Goal: Task Accomplishment & Management: Manage account settings

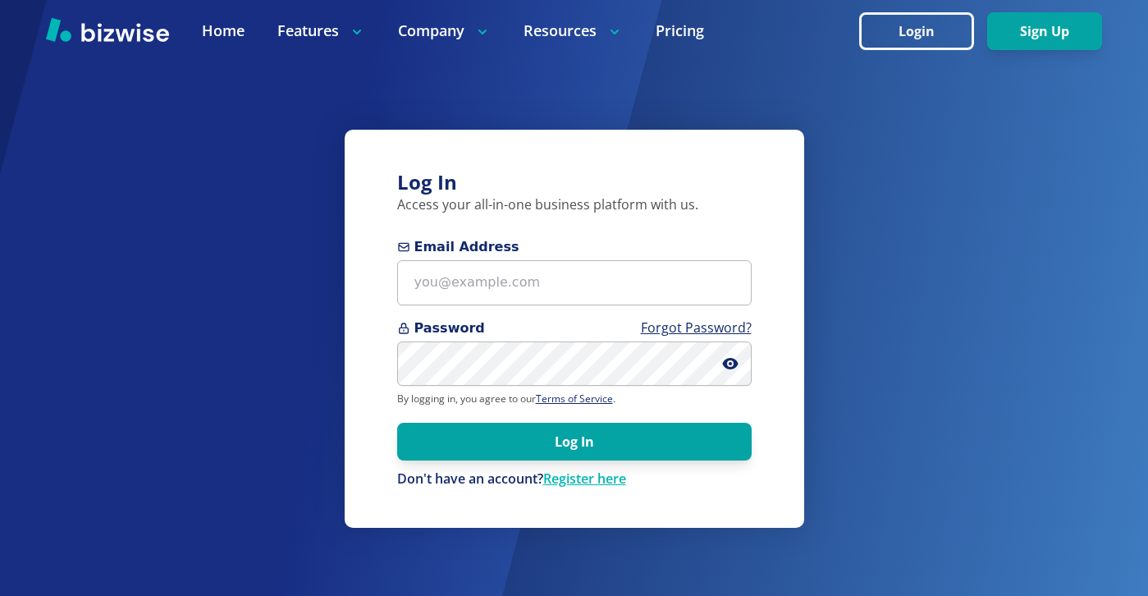
click at [643, 386] on form "Email Address Password Forgot Password? By logging in, you agree to our Terms o…" at bounding box center [574, 362] width 354 height 251
click at [513, 325] on span "Password Forgot Password?" at bounding box center [574, 328] width 354 height 20
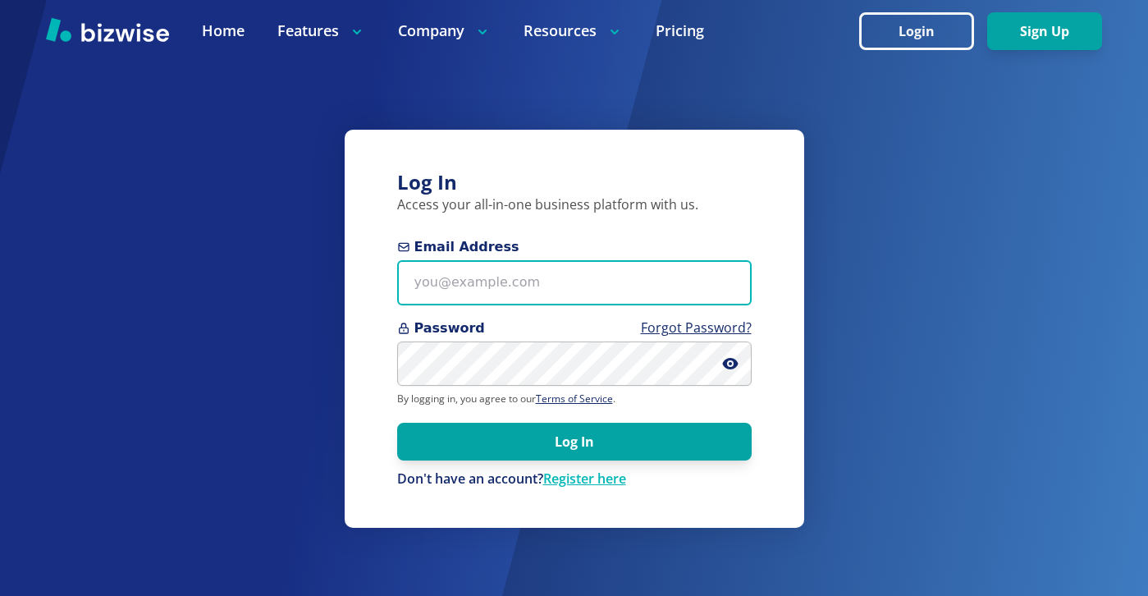
click at [524, 270] on input "Email Address" at bounding box center [574, 282] width 354 height 45
paste input "Nick@newifs.net"
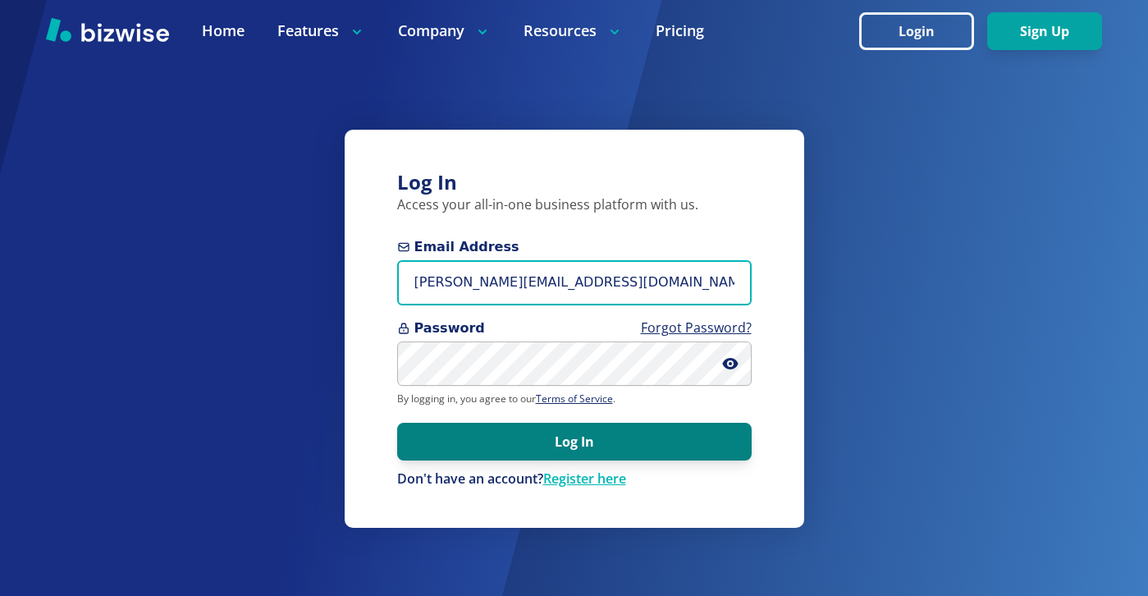
type input "Nick@newifs.net"
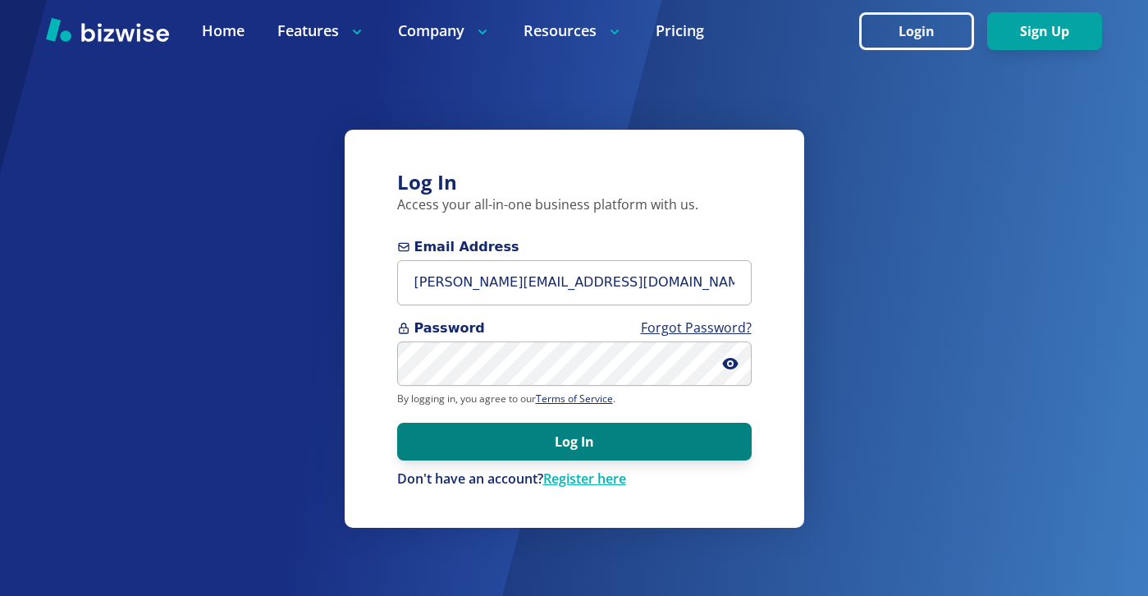
click at [553, 442] on button "Log In" at bounding box center [574, 441] width 354 height 38
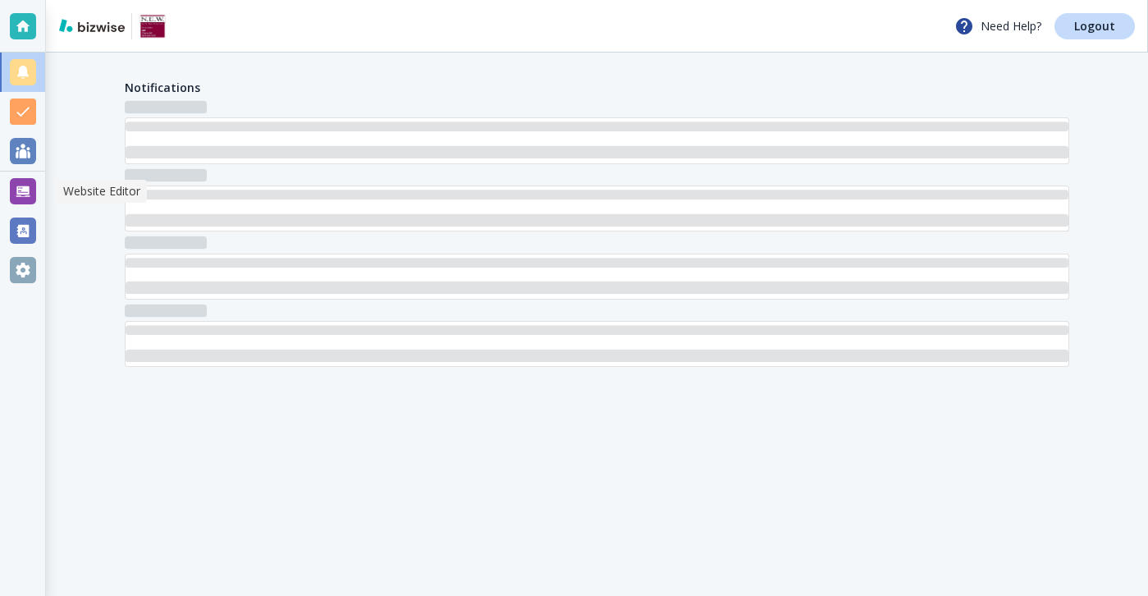
click at [15, 194] on div at bounding box center [23, 191] width 26 height 26
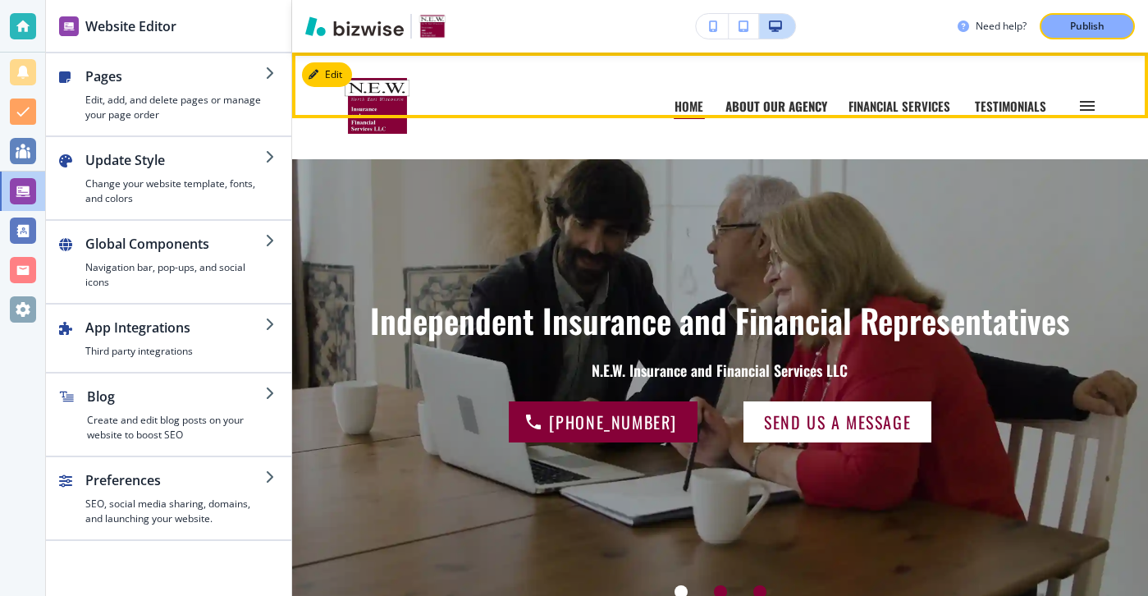
click at [823, 107] on p "ABOUT OUR AGENCY" at bounding box center [776, 106] width 102 height 12
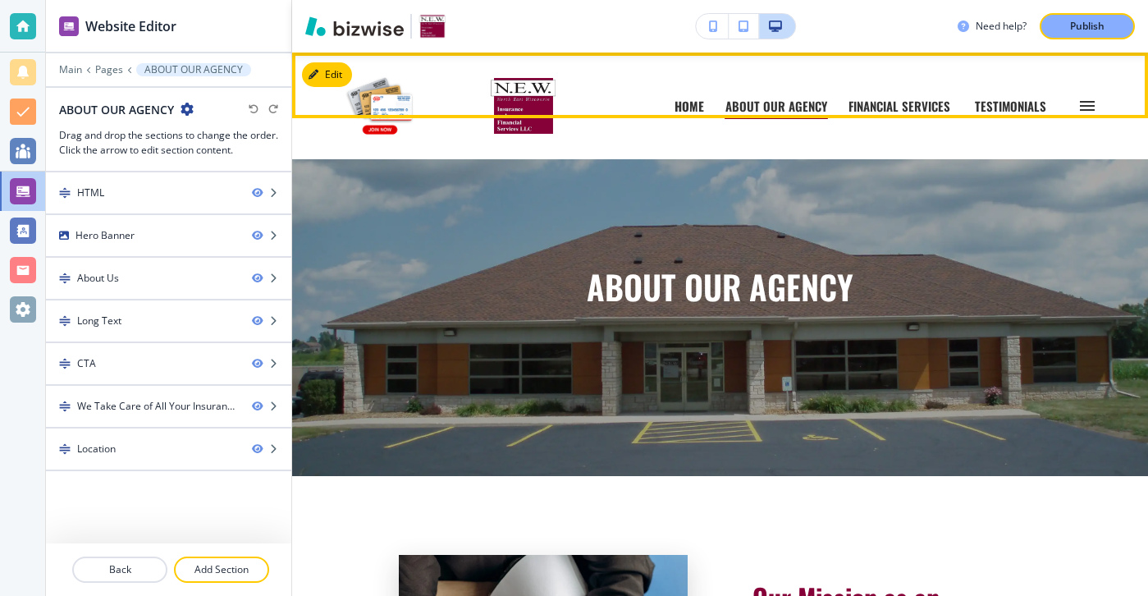
click at [698, 107] on p "HOME" at bounding box center [689, 106] width 30 height 12
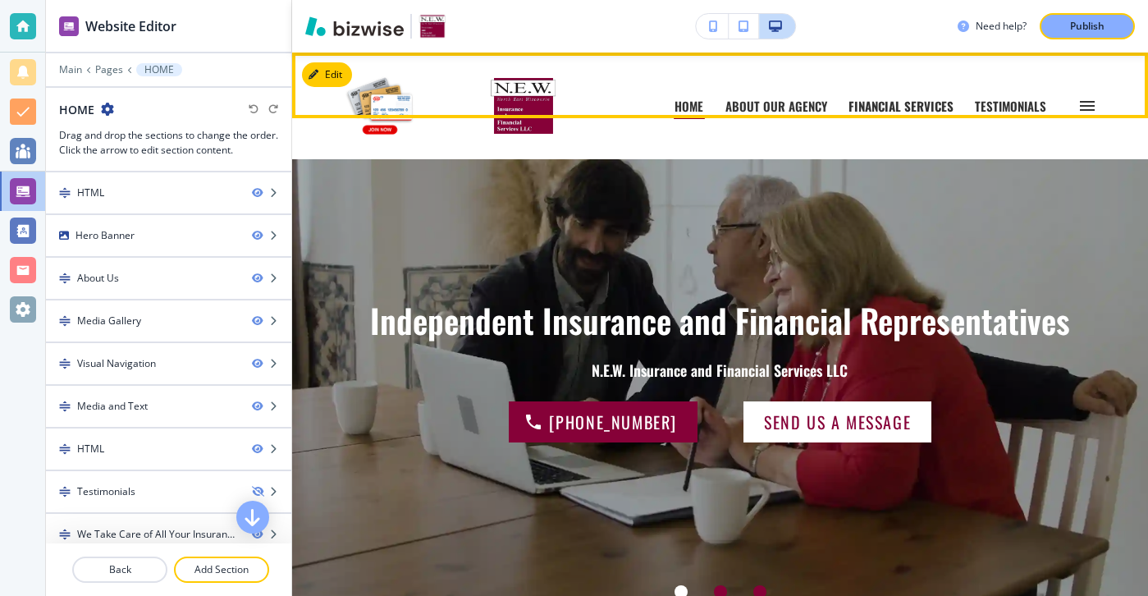
click at [902, 100] on p "FINANCIAL SERVICES" at bounding box center [900, 106] width 105 height 12
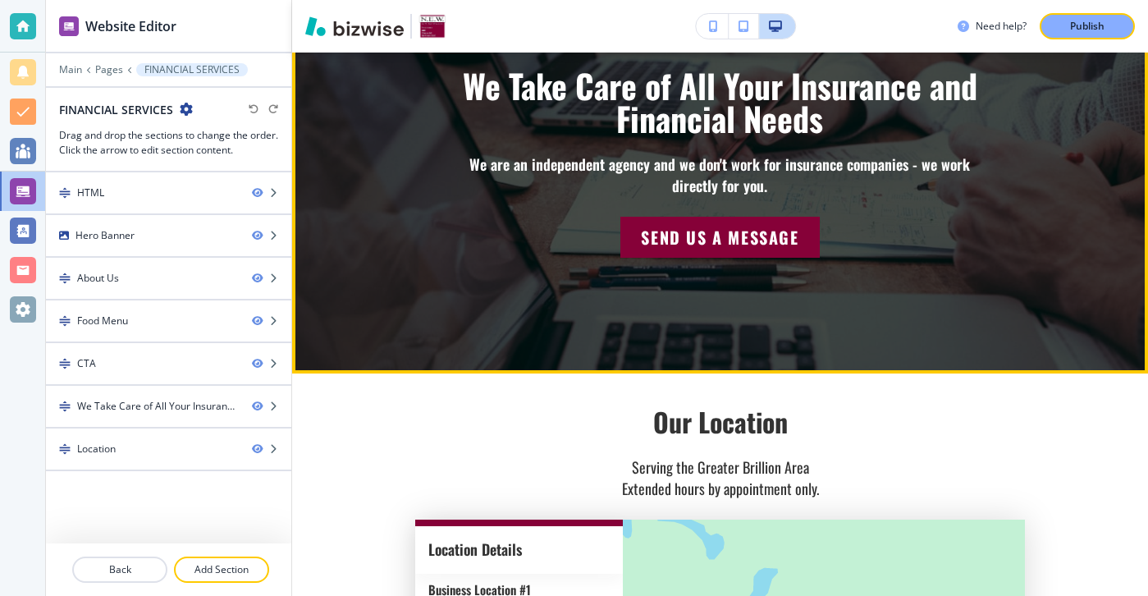
scroll to position [1618, 0]
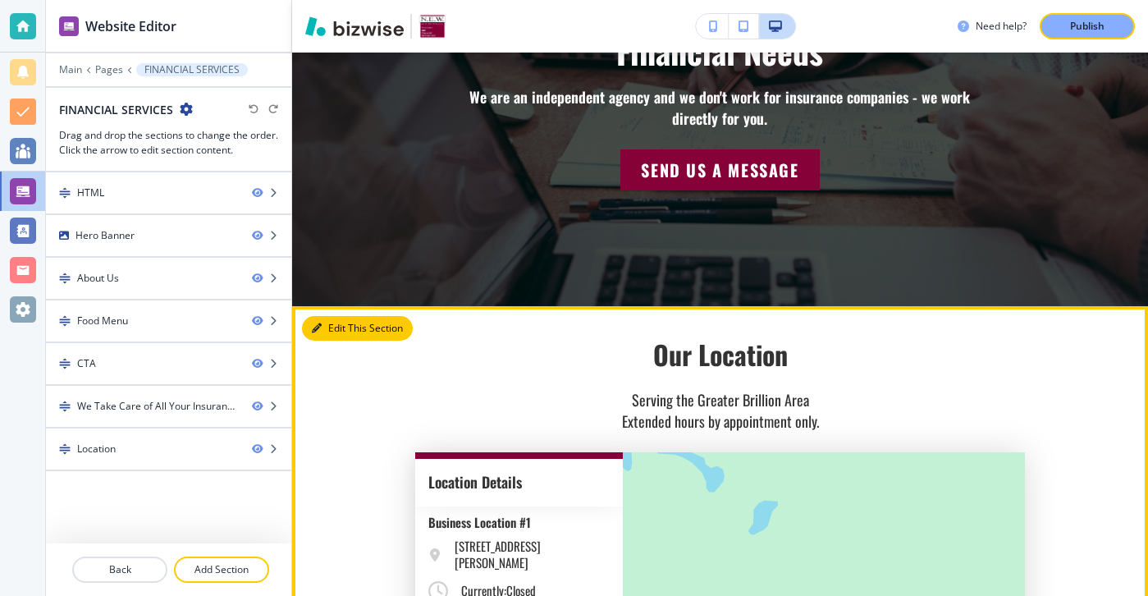
click at [330, 332] on button "Edit This Section" at bounding box center [357, 328] width 111 height 25
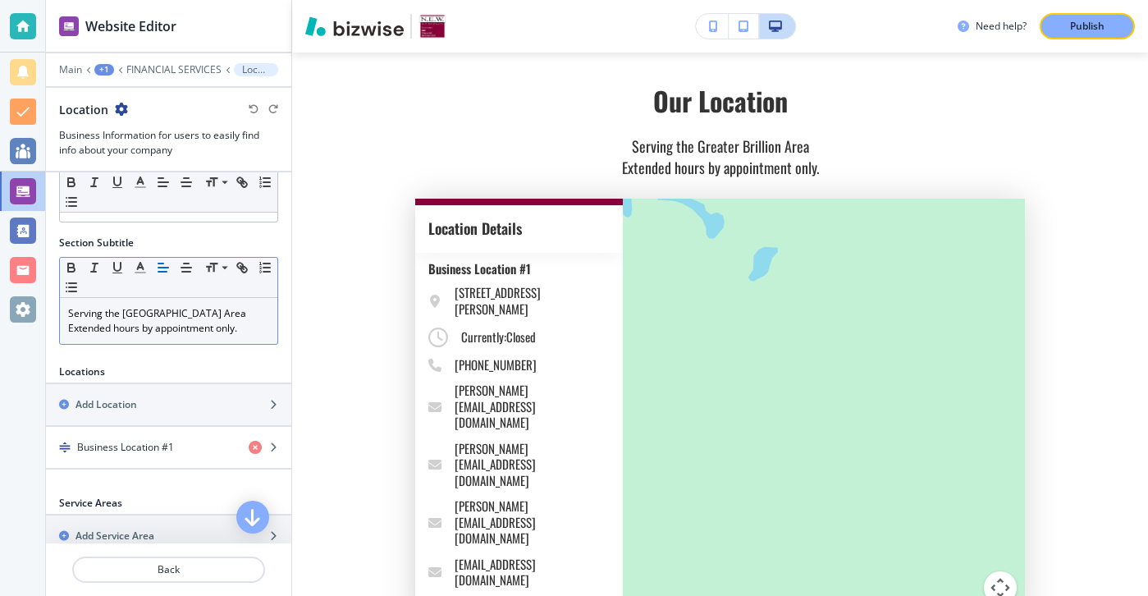
scroll to position [62, 0]
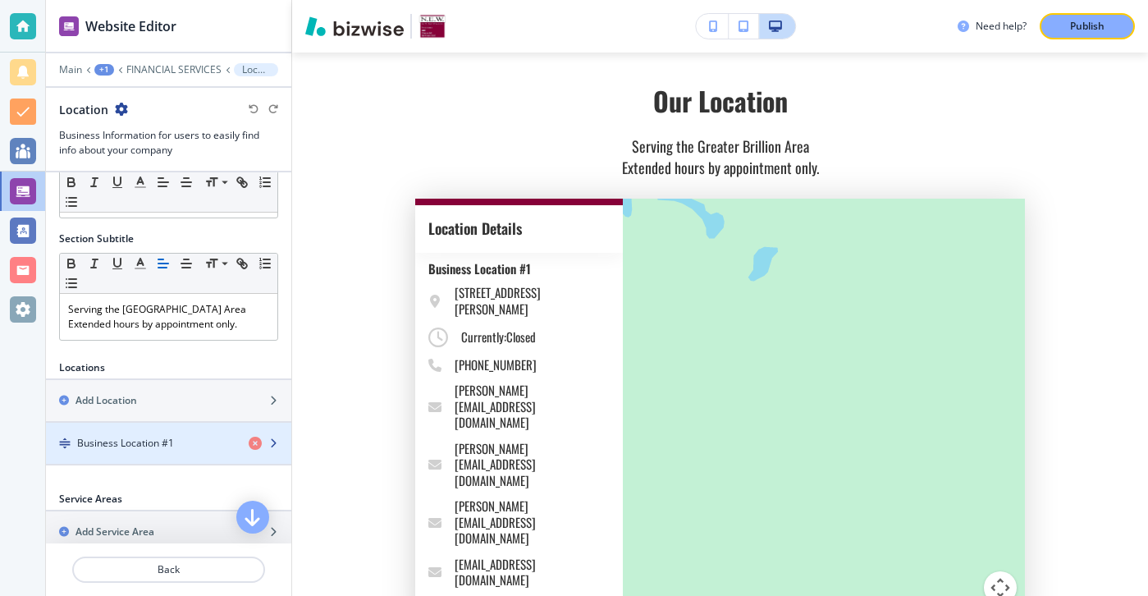
click at [123, 436] on h4 "Business Location #1" at bounding box center [125, 443] width 97 height 15
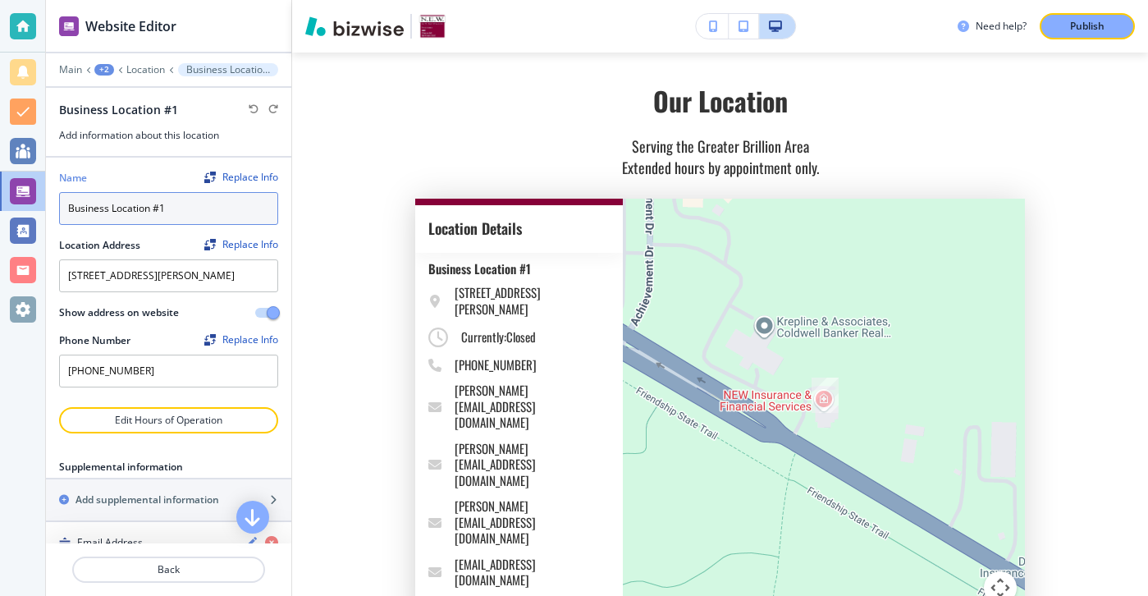
click at [201, 219] on input "Business Location #1" at bounding box center [168, 208] width 219 height 33
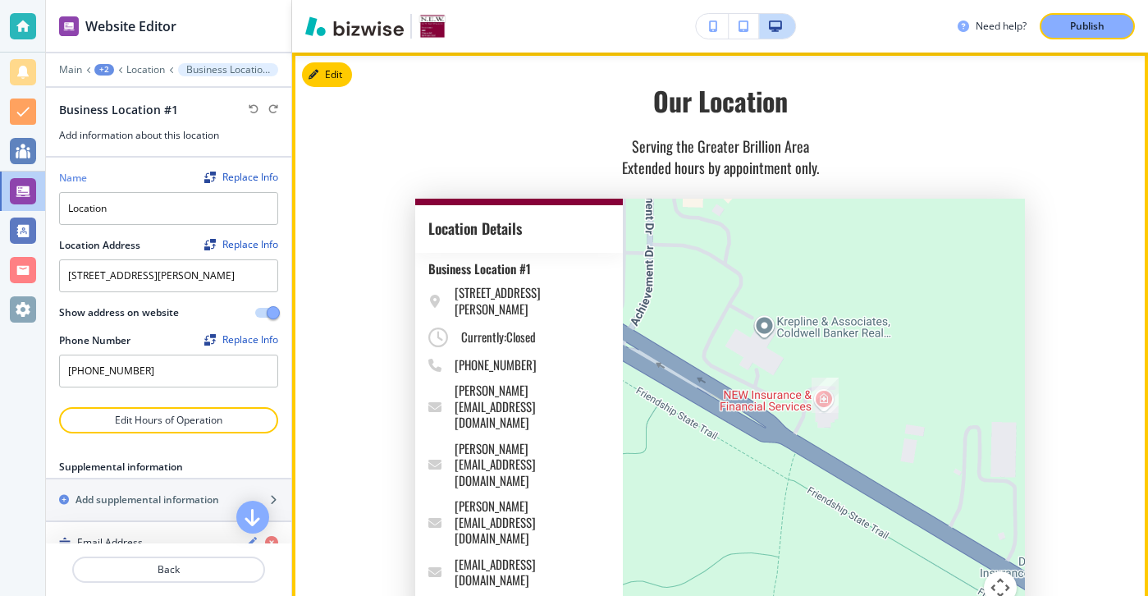
click at [369, 185] on section "Our Location Serving the Greater Brillion Area Extended hours by appointment on…" at bounding box center [720, 364] width 856 height 623
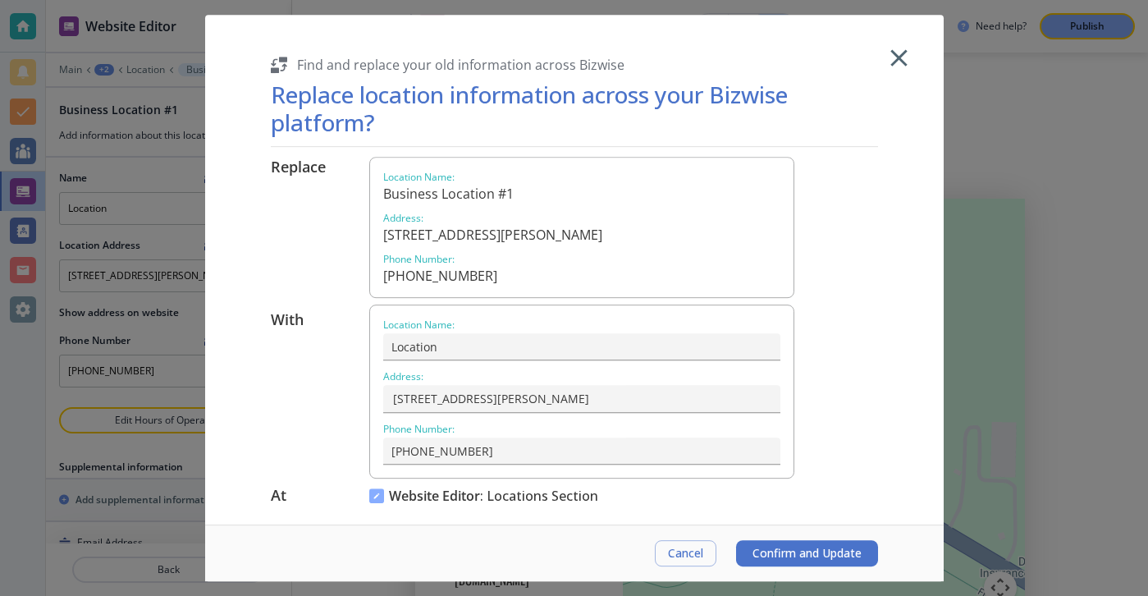
type input "Business Location #1"
click at [883, 78] on div "Find and replace your old information across Bizwise Replace location informati…" at bounding box center [574, 269] width 738 height 509
click at [884, 60] on icon "button" at bounding box center [898, 57] width 29 height 29
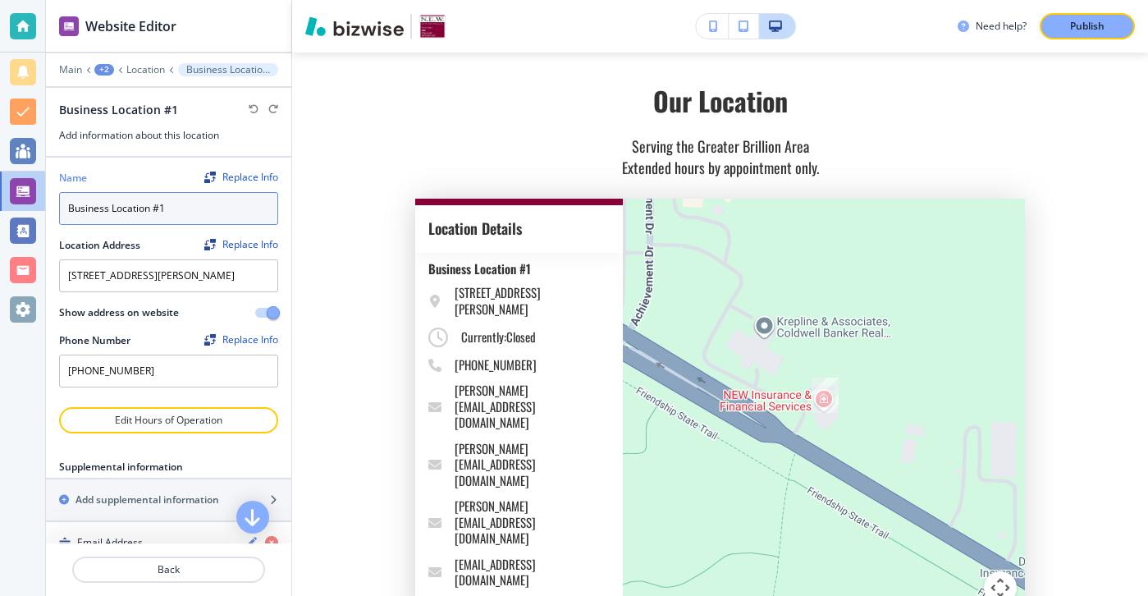
drag, startPoint x: 200, startPoint y: 196, endPoint x: 288, endPoint y: 232, distance: 94.9
click at [288, 232] on div "Name Replace Info Business Location #1 Location Address Replace Info 950 West R…" at bounding box center [168, 282] width 245 height 249
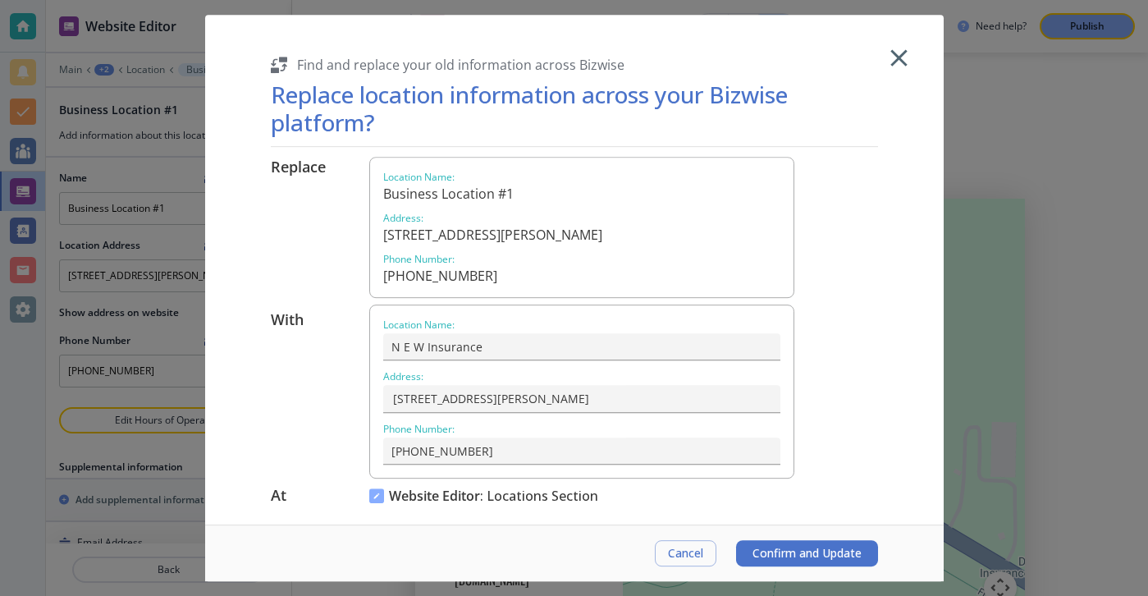
click at [906, 58] on icon "button" at bounding box center [898, 57] width 29 height 29
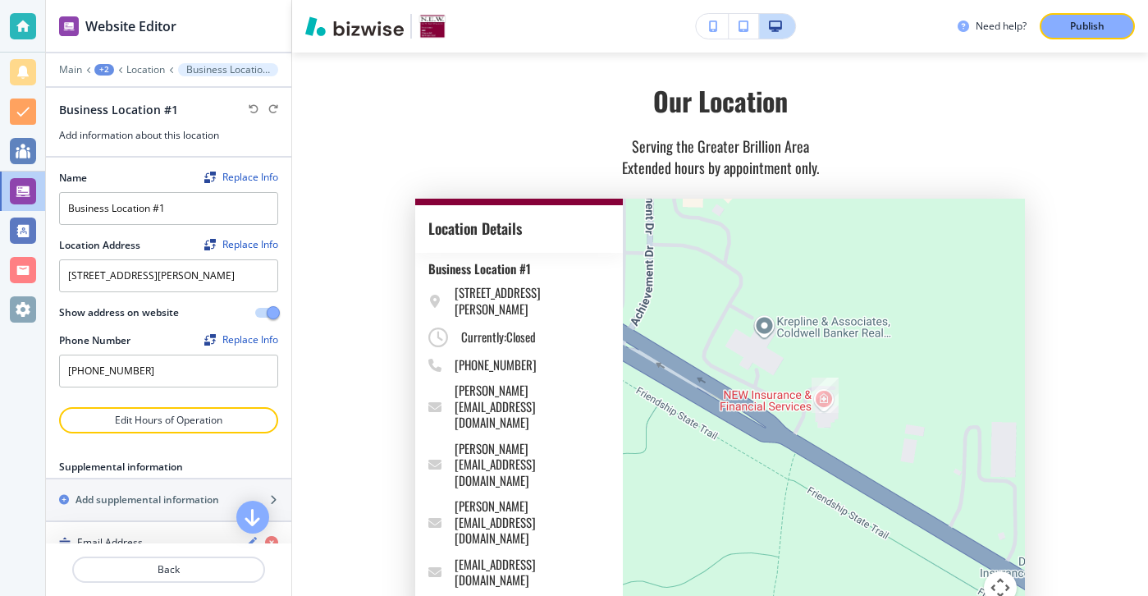
click at [265, 188] on div at bounding box center [168, 188] width 219 height 7
click at [265, 203] on input "Business Location #1" at bounding box center [168, 208] width 219 height 33
paste input "N E W Insurance & Financial Services"
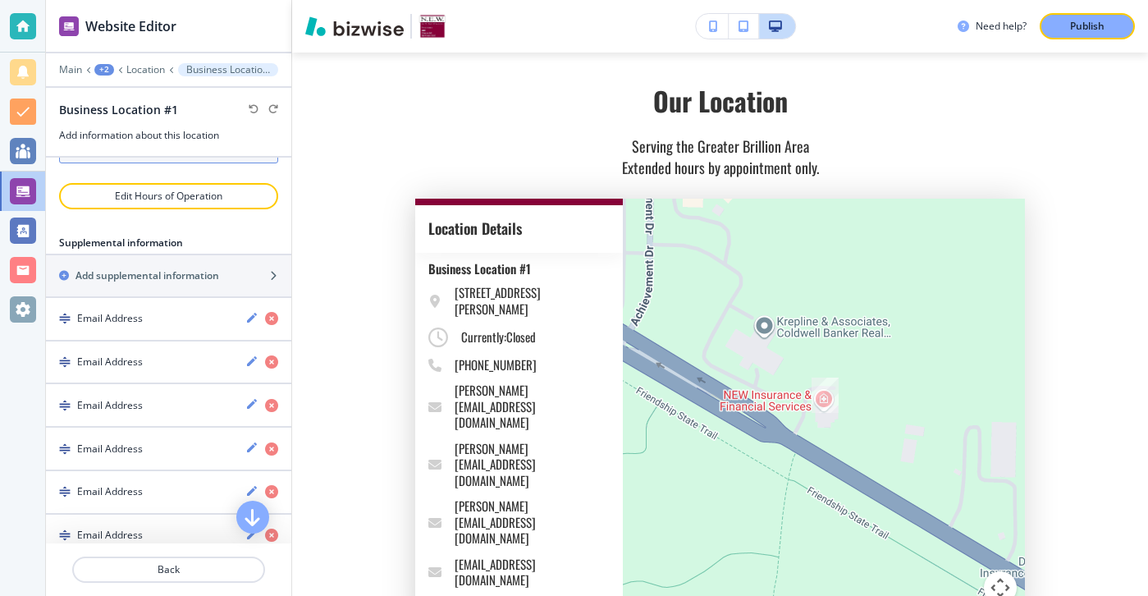
scroll to position [249, 0]
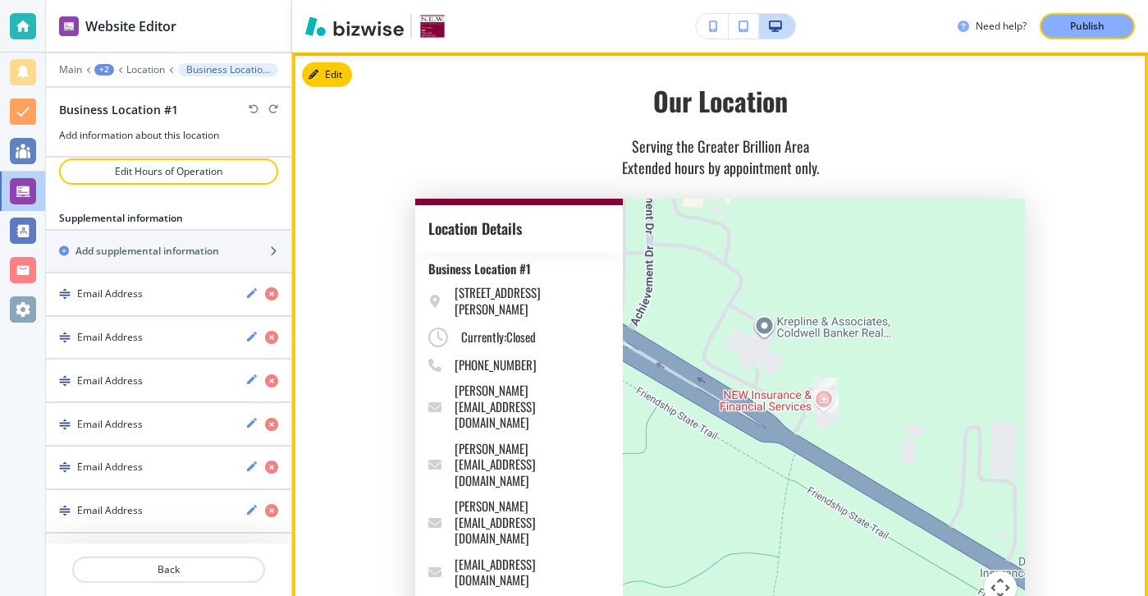
click at [355, 0] on body "Website Editor Main +2 Location Business Location #1 Business Location #1 Add i…" at bounding box center [574, 0] width 1148 height 0
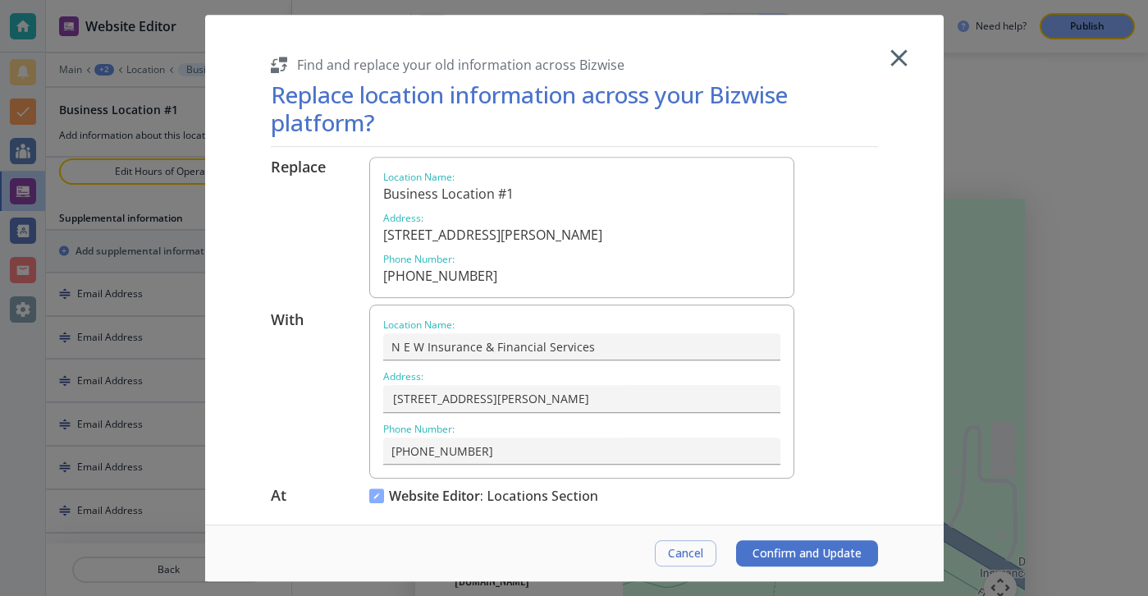
click at [798, 537] on div "Cancel Confirm and Update" at bounding box center [574, 552] width 738 height 57
click at [798, 541] on button "Confirm and Update" at bounding box center [807, 553] width 142 height 26
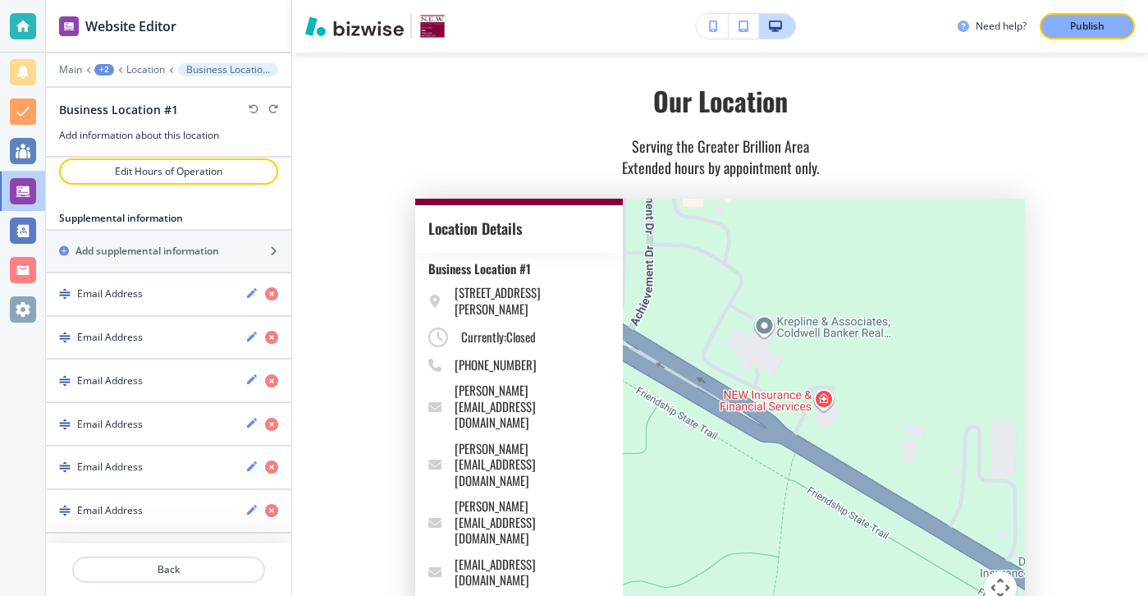
type input "N E W Insurance & Financial Services"
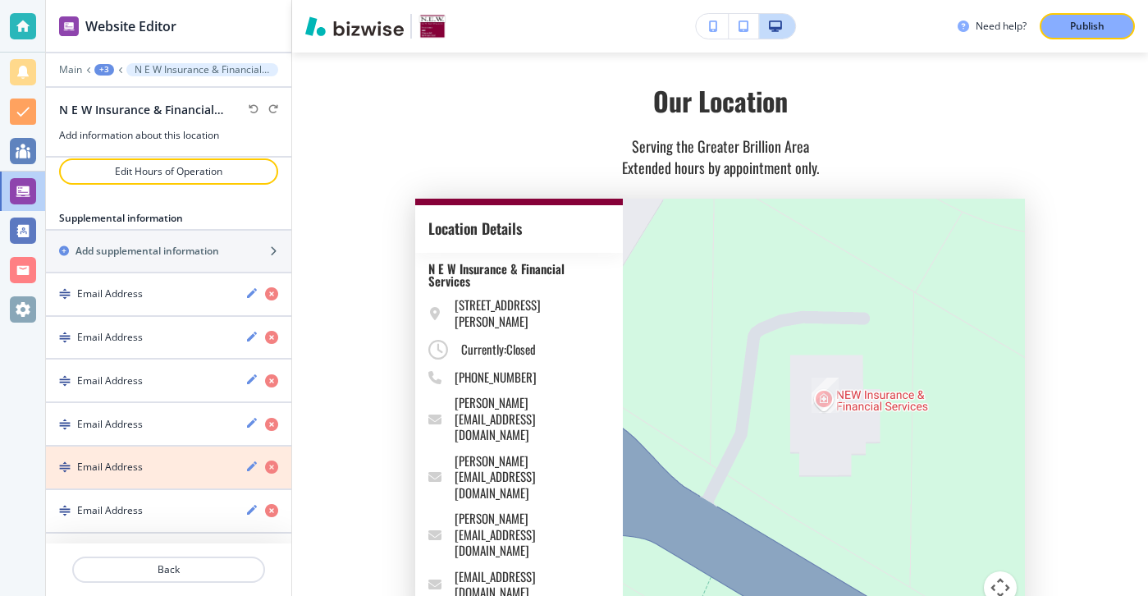
click at [276, 469] on icon "button" at bounding box center [271, 466] width 13 height 13
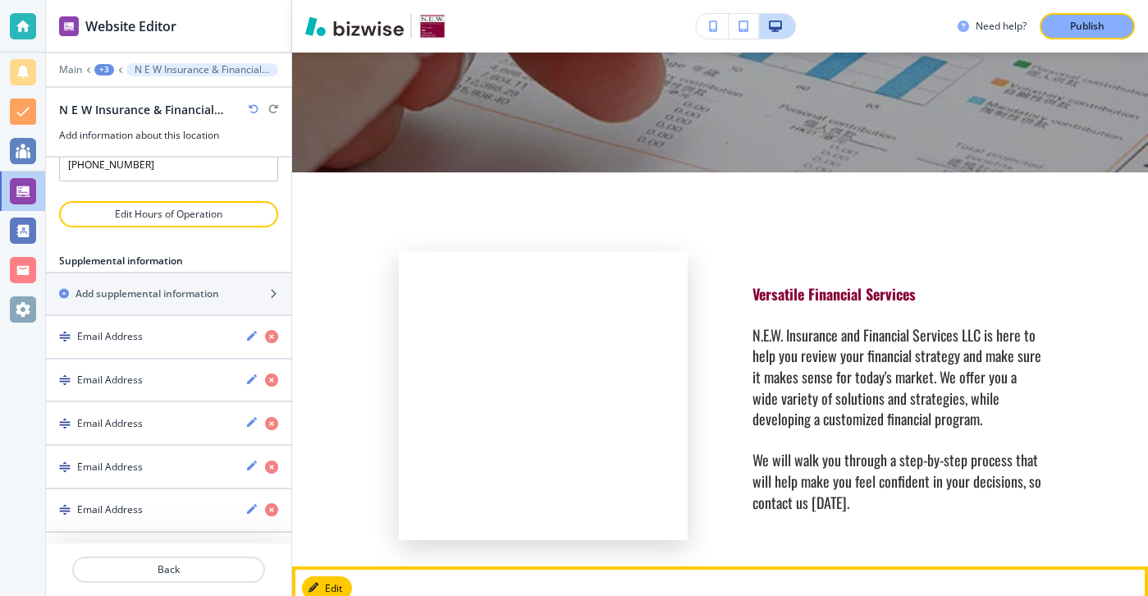
scroll to position [0, 0]
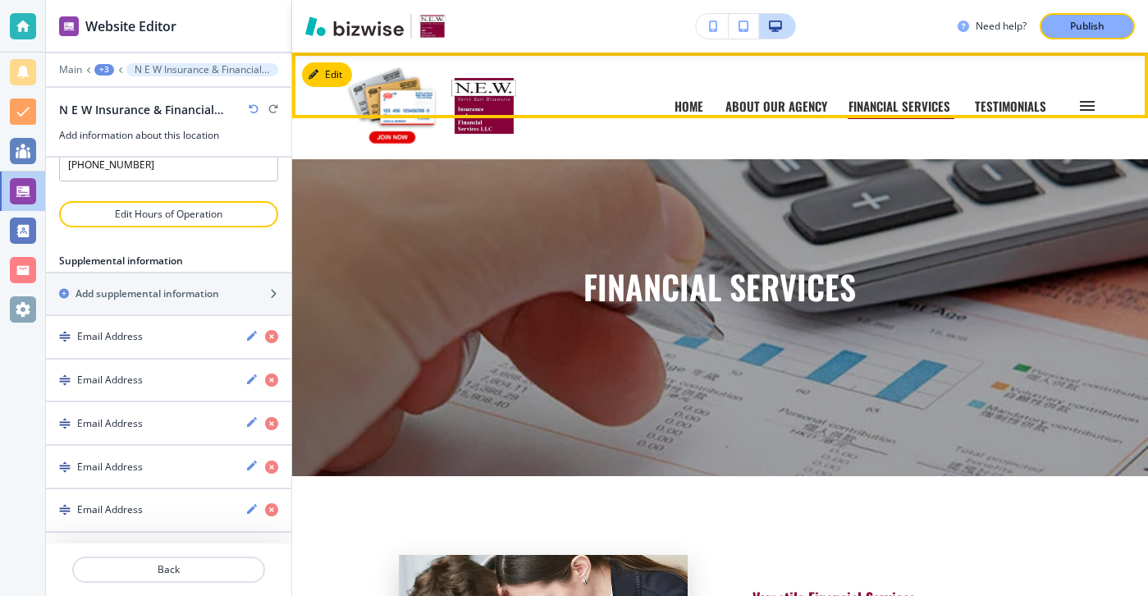
click at [719, 111] on div "HOME HOME" at bounding box center [698, 106] width 51 height 26
click at [701, 111] on p "HOME" at bounding box center [689, 106] width 30 height 12
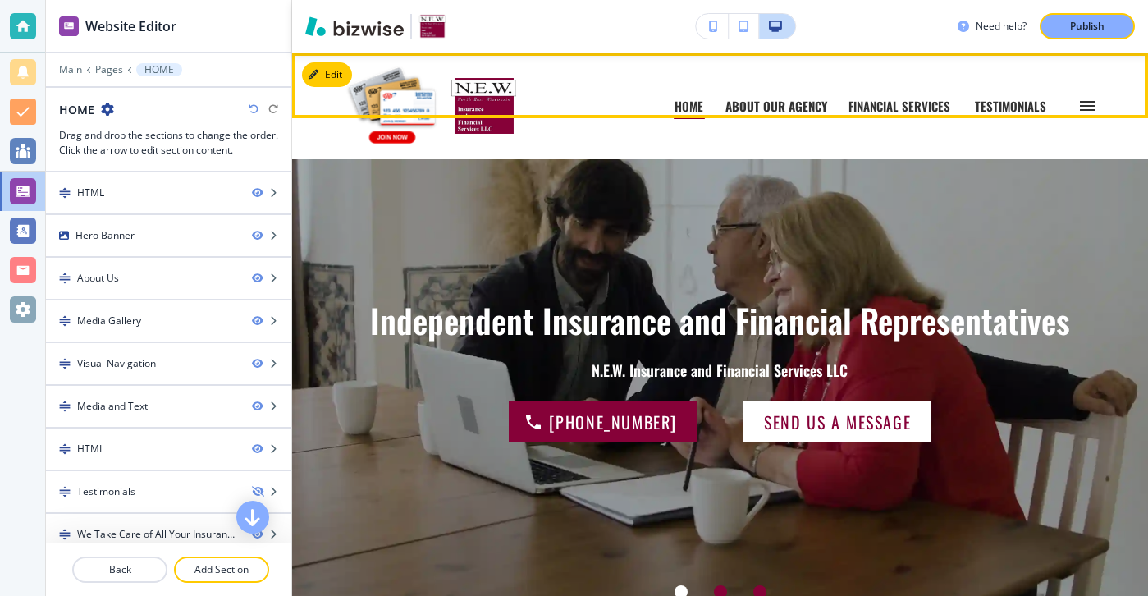
click at [778, 111] on p "ABOUT OUR AGENCY" at bounding box center [776, 106] width 102 height 12
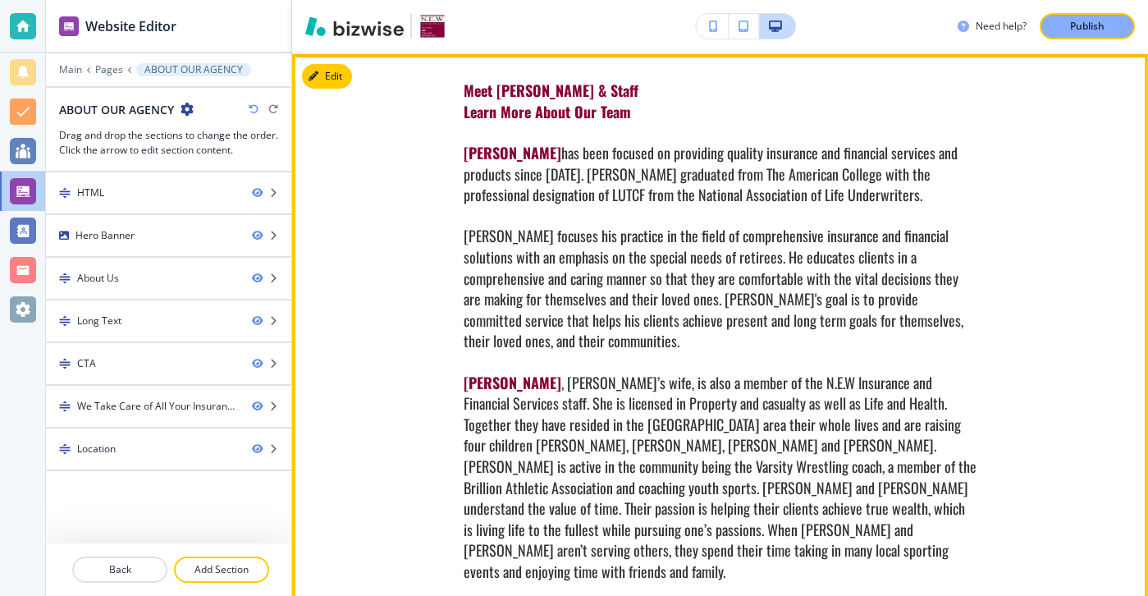
scroll to position [935, 0]
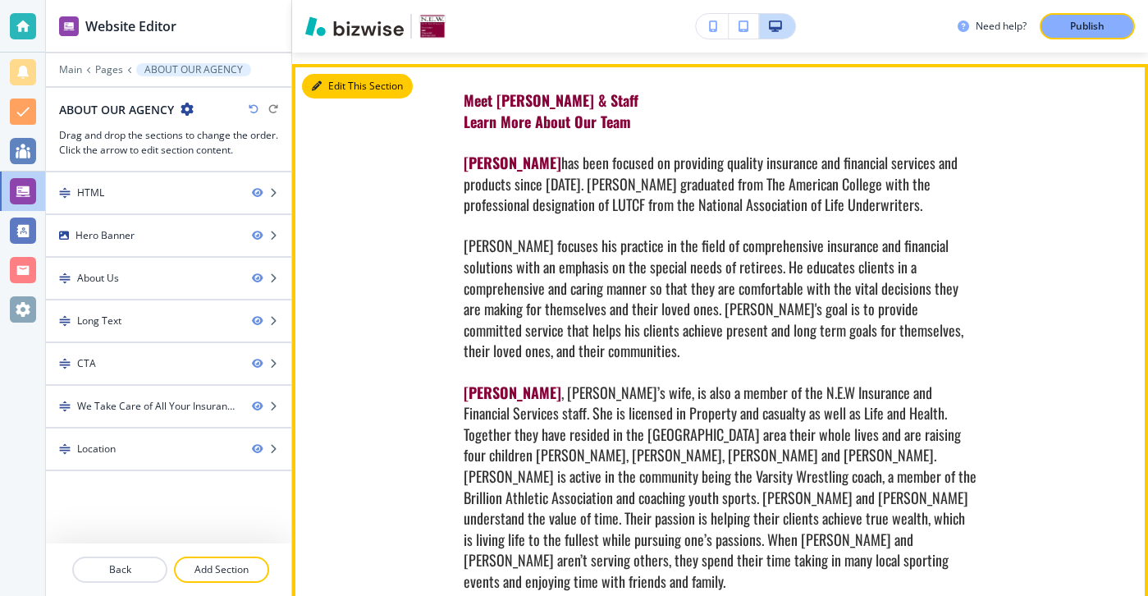
click at [336, 89] on button "Edit This Section" at bounding box center [357, 86] width 111 height 25
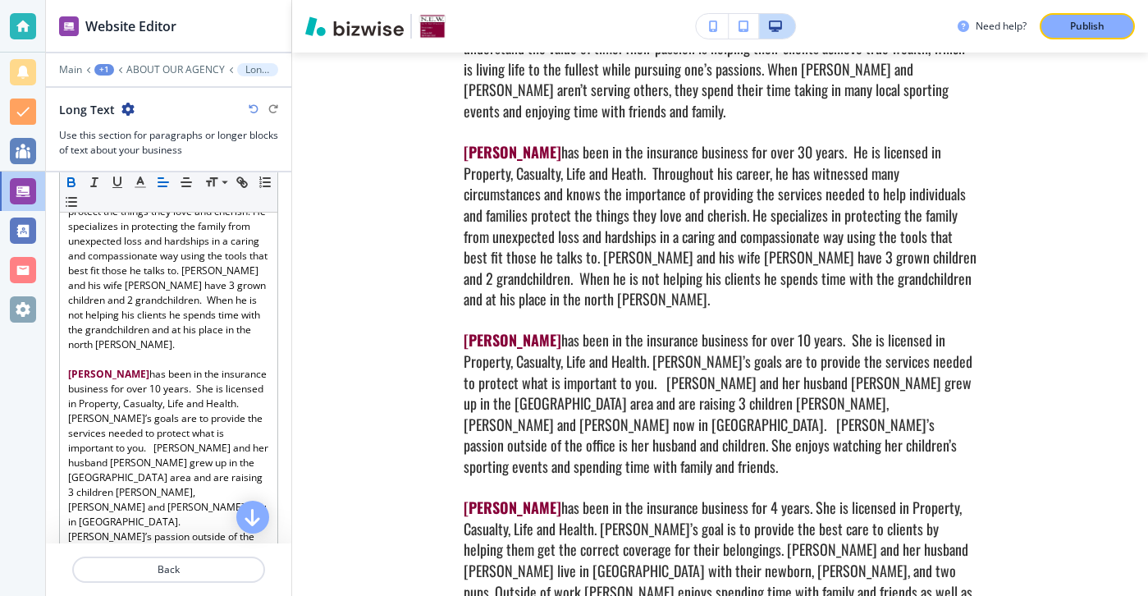
scroll to position [1189, 0]
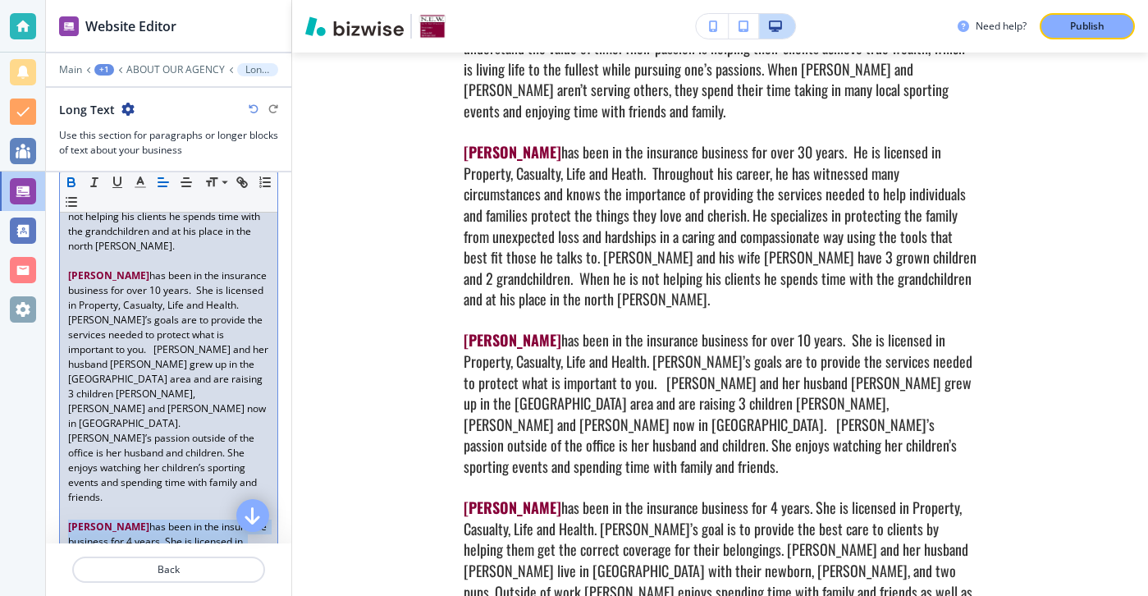
drag, startPoint x: 63, startPoint y: 390, endPoint x: 261, endPoint y: 529, distance: 241.9
click at [261, 529] on div "Section Title Small Normal Large Huge Section Subtitle Small Normal Large Huge …" at bounding box center [168, 357] width 245 height 371
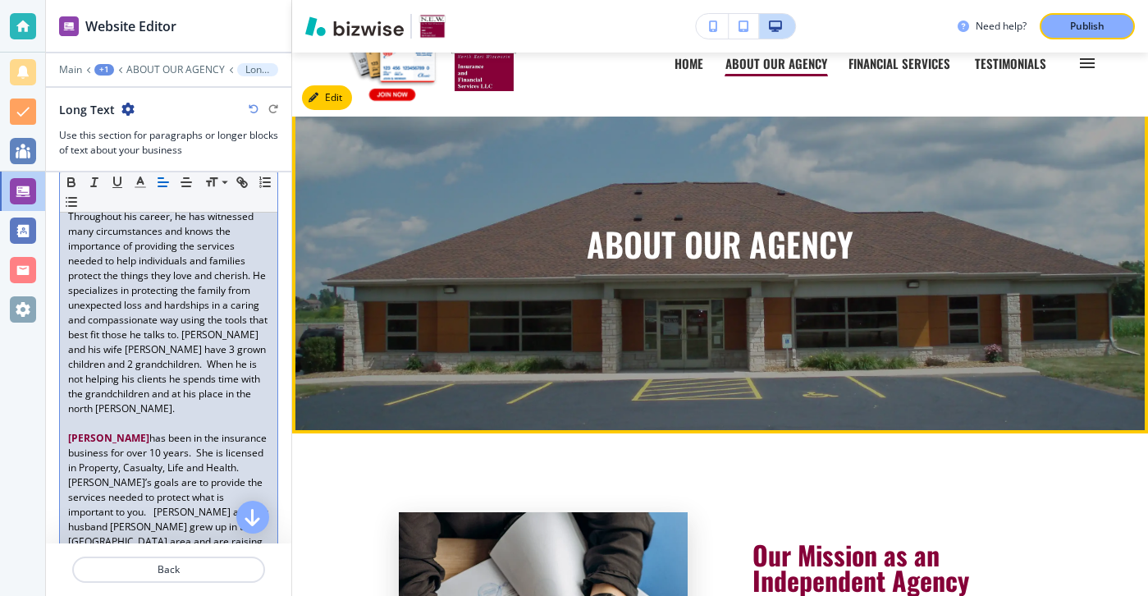
scroll to position [0, 0]
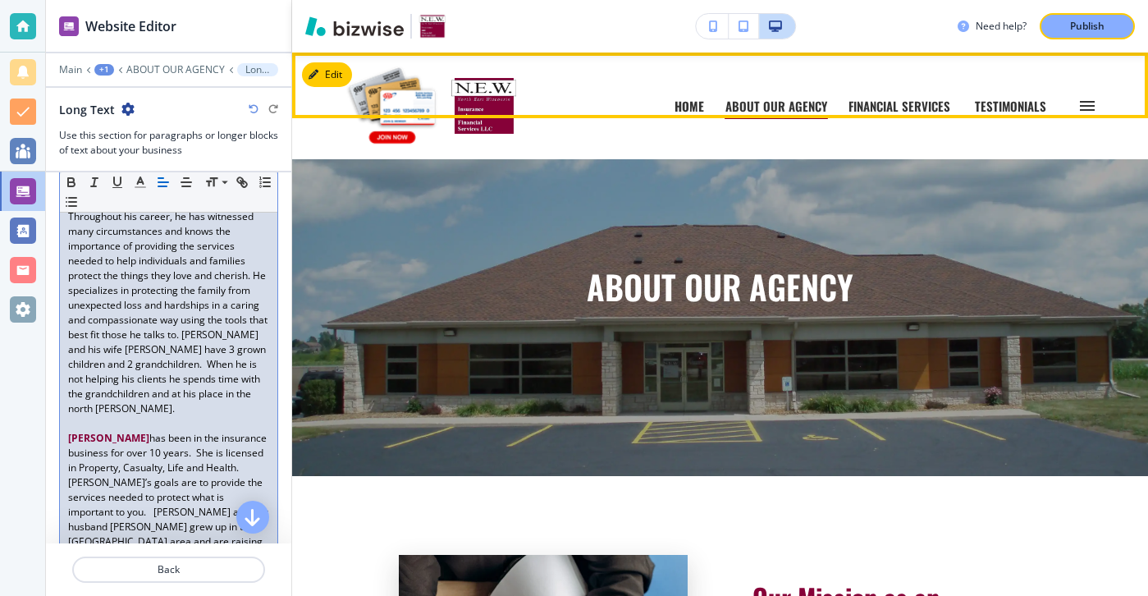
click at [693, 110] on p "HOME" at bounding box center [689, 106] width 30 height 12
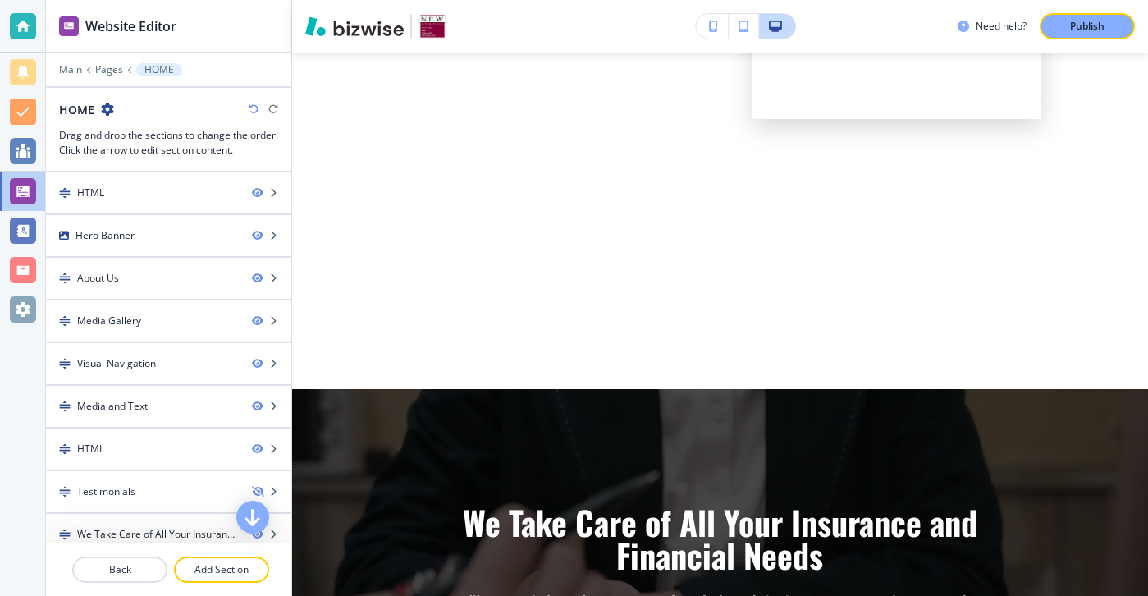
scroll to position [2646, 0]
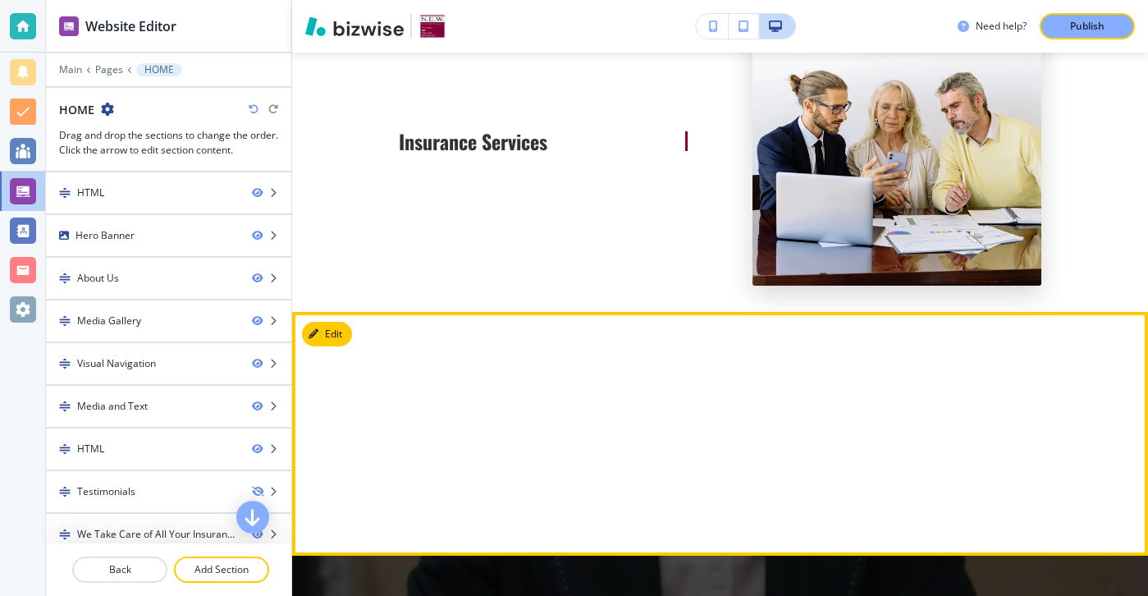
click at [353, 345] on div at bounding box center [720, 433] width 842 height 230
click at [343, 344] on button "Edit This Section" at bounding box center [357, 334] width 111 height 25
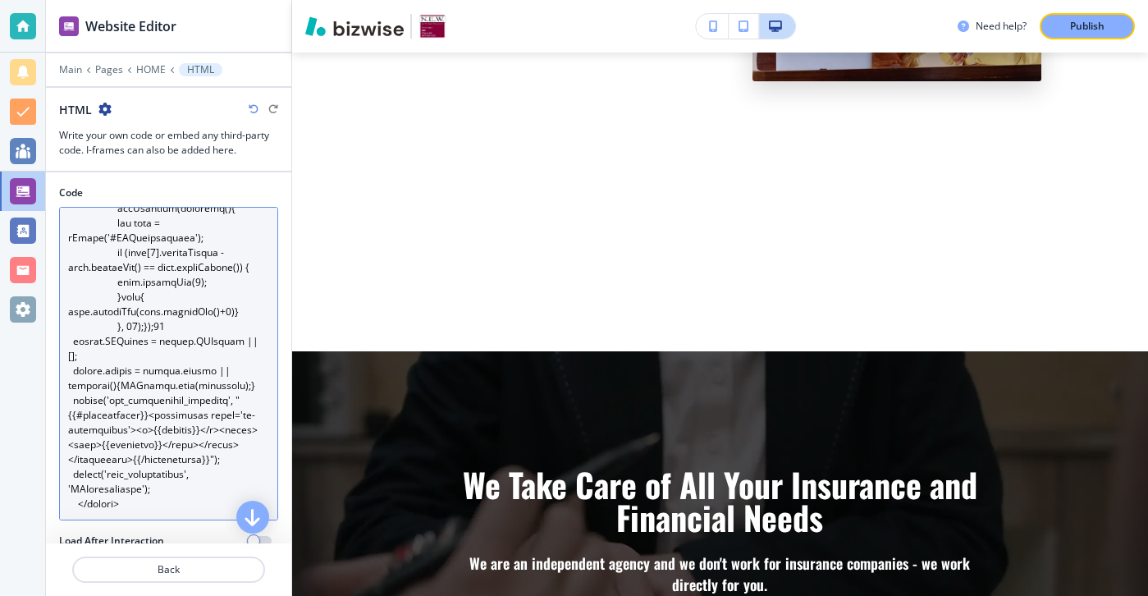
scroll to position [221, 0]
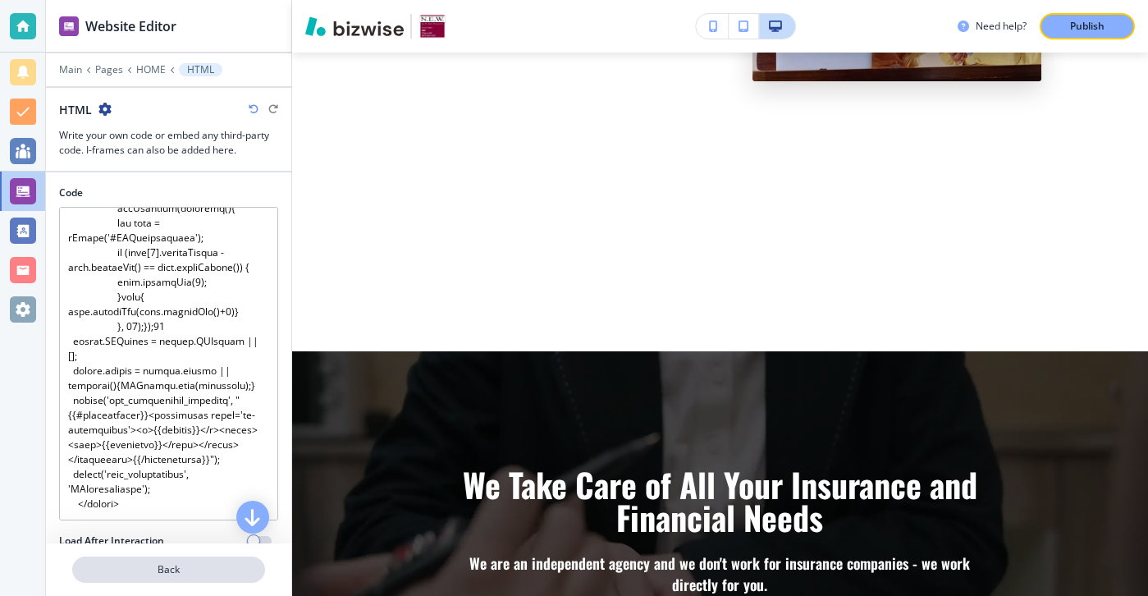
click at [208, 562] on p "Back" at bounding box center [168, 569] width 189 height 15
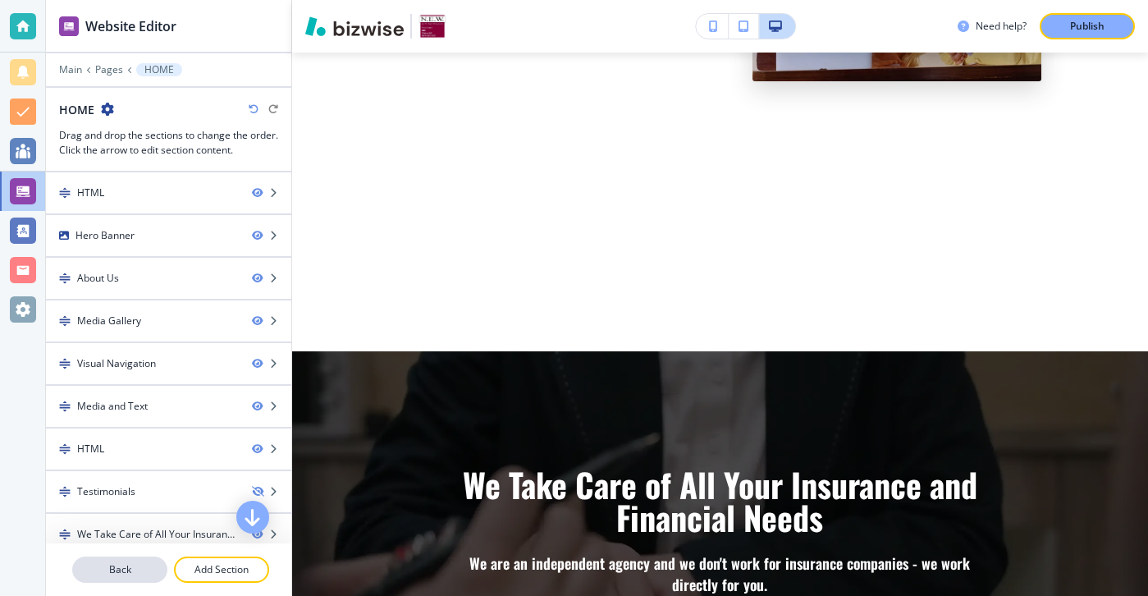
click at [142, 563] on p "Back" at bounding box center [120, 569] width 92 height 15
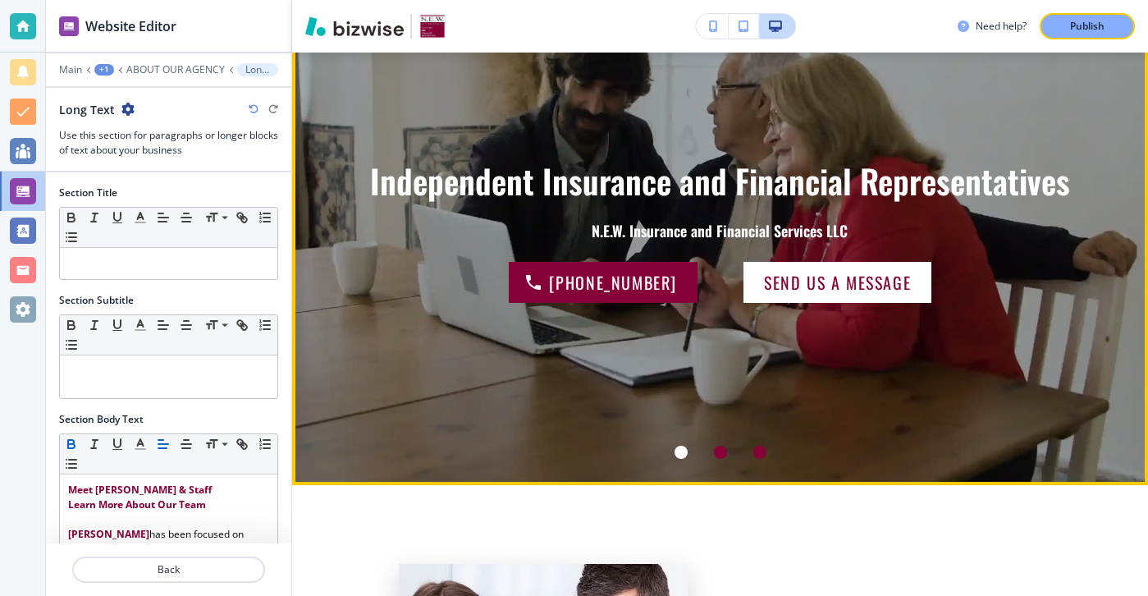
scroll to position [0, 0]
